Goal: Transaction & Acquisition: Purchase product/service

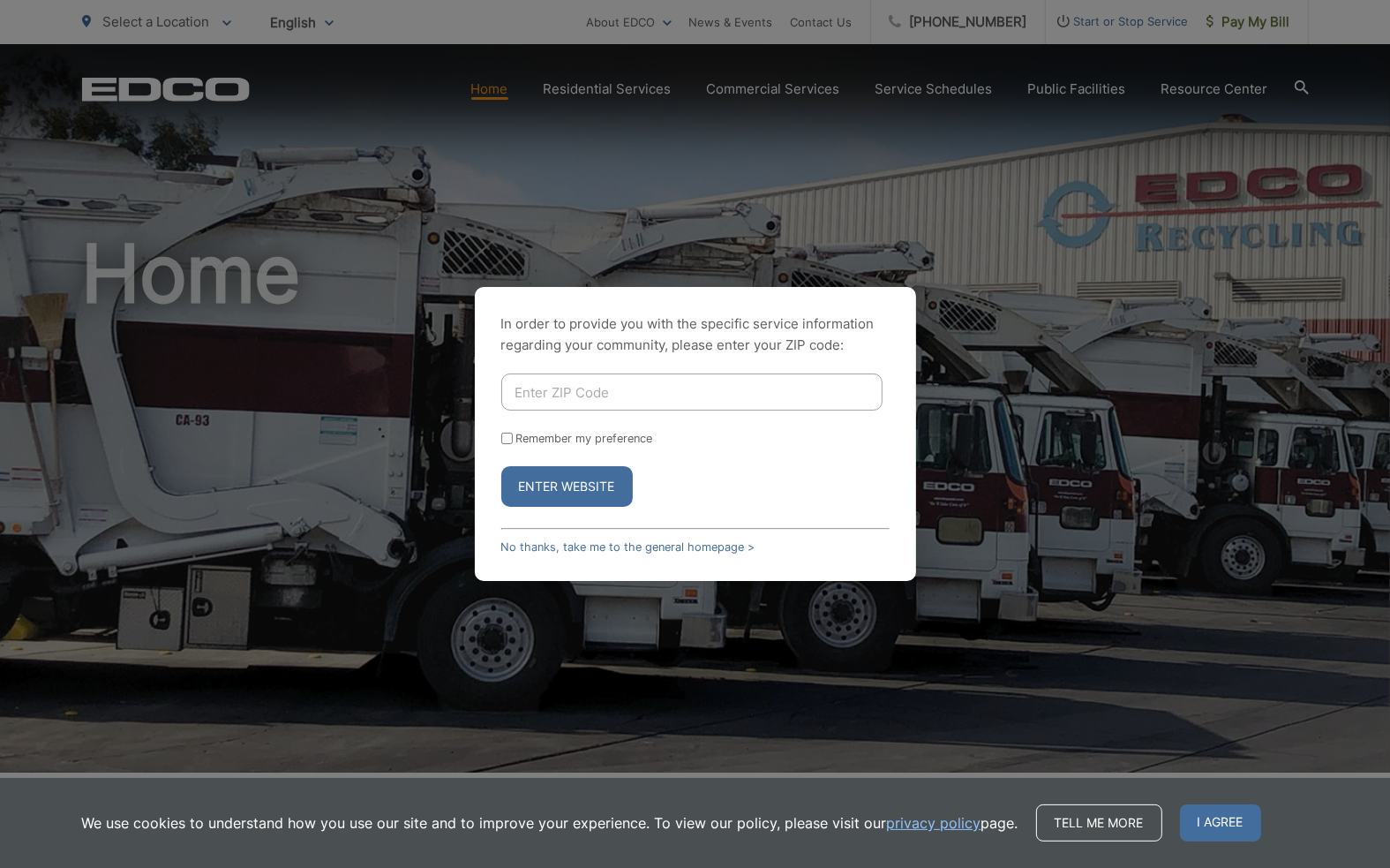
click at [657, 384] on input "Enter ZIP Code" at bounding box center [692, 391] width 381 height 37
type input "92064"
click at [598, 504] on button "Enter Website" at bounding box center [567, 487] width 131 height 41
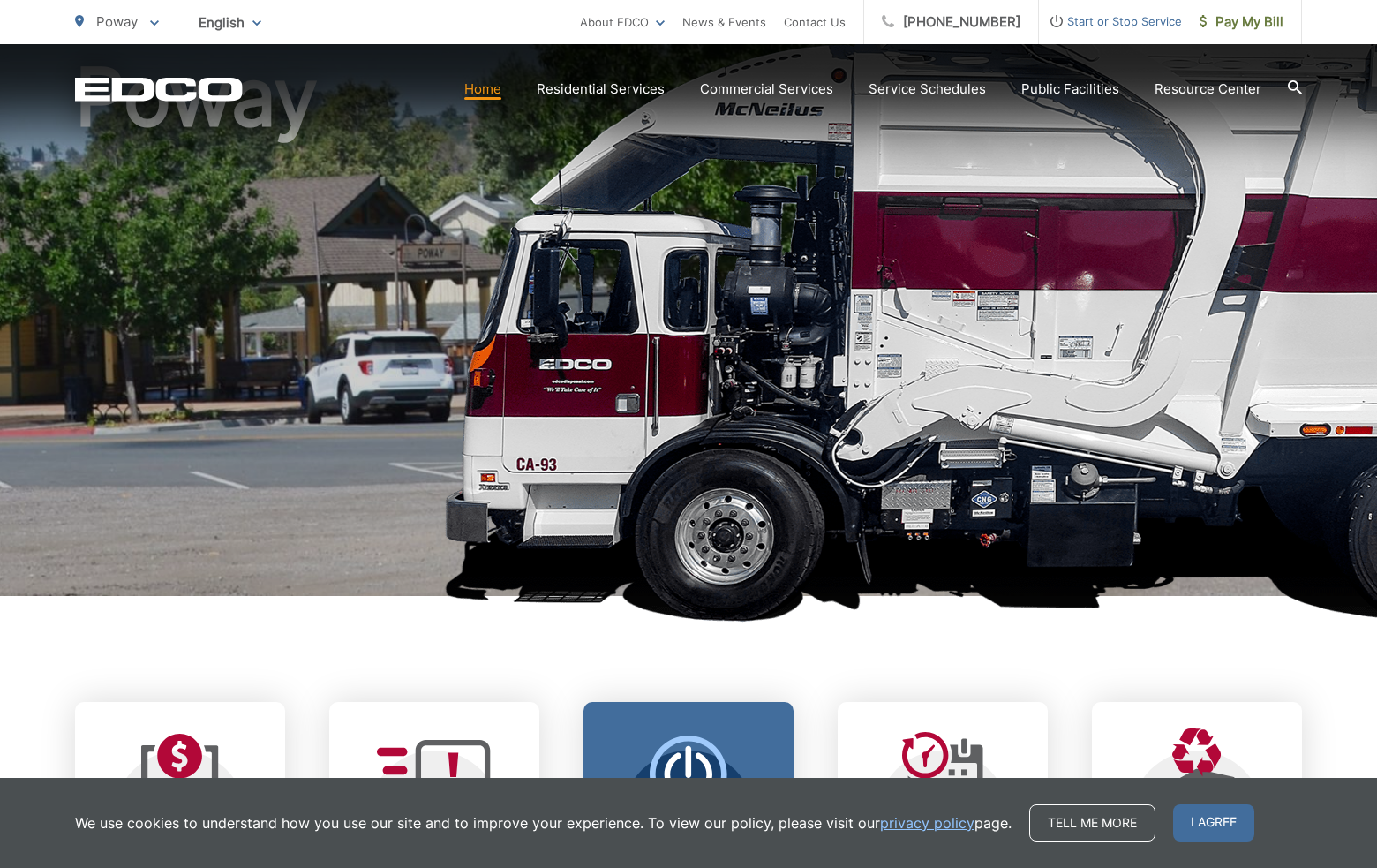
scroll to position [529, 0]
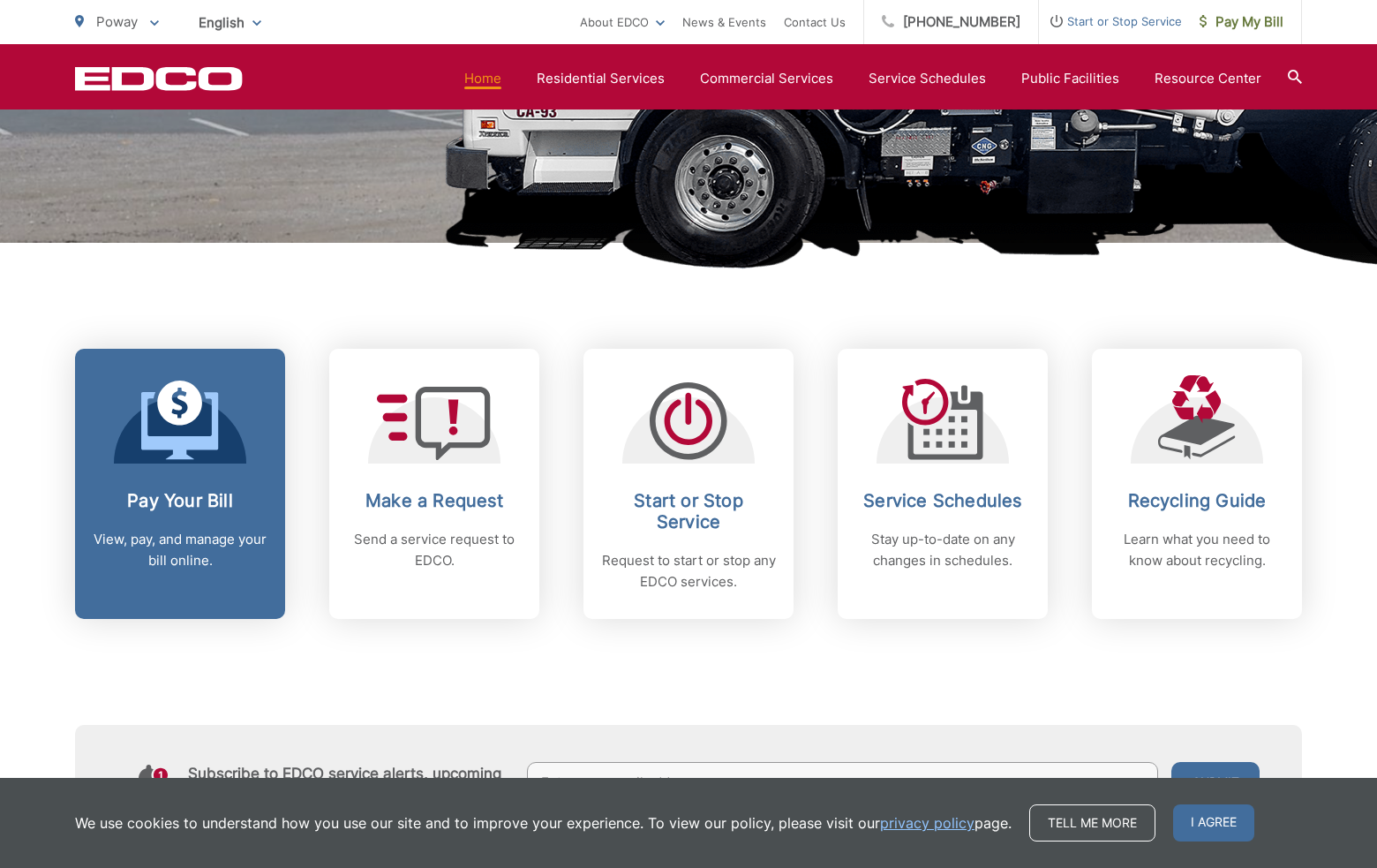
click at [187, 486] on link "Pay Your Bill View, pay, and manage your bill online." at bounding box center [180, 484] width 210 height 270
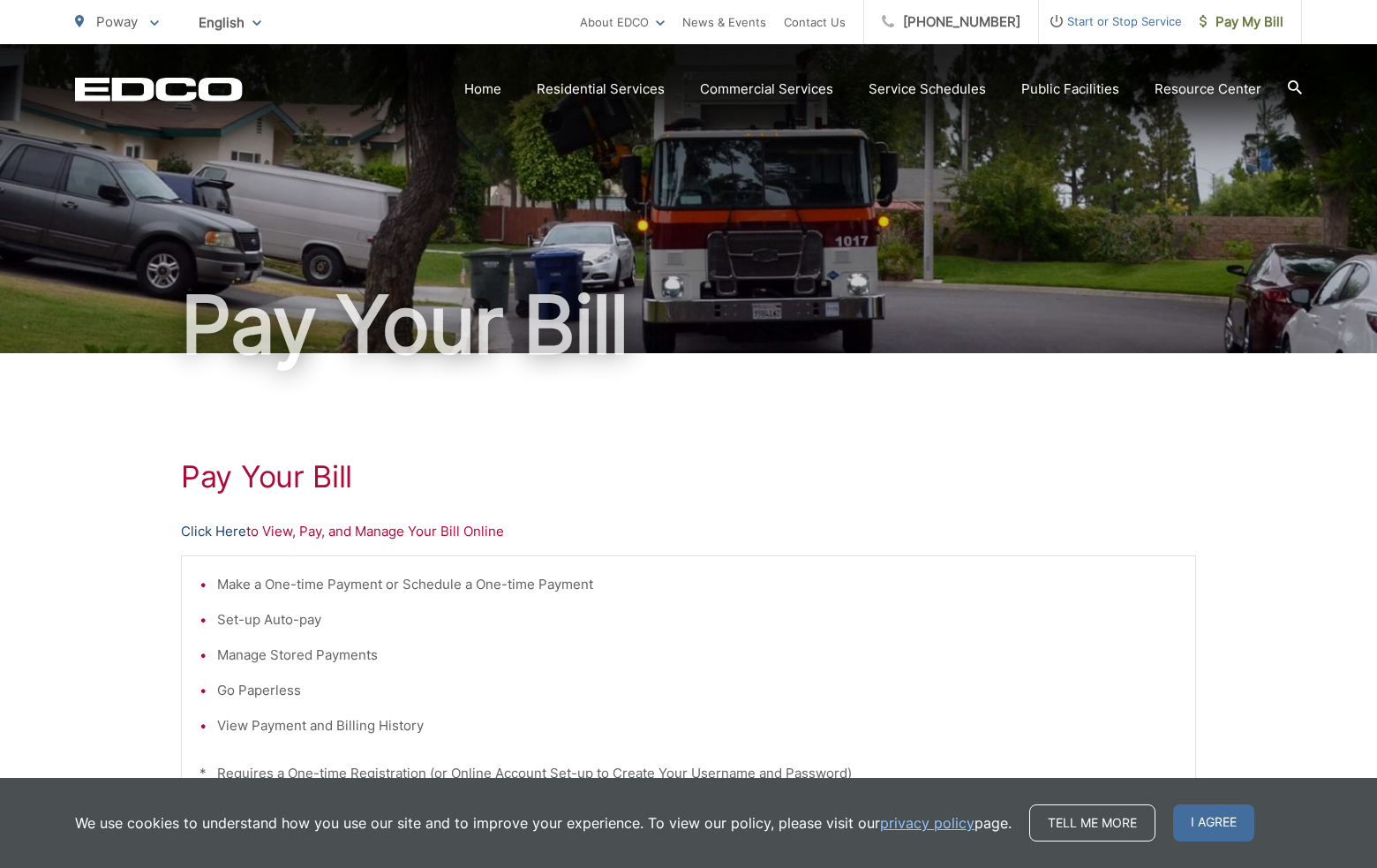
click at [208, 531] on link "Click Here" at bounding box center [214, 531] width 66 height 21
